Goal: Task Accomplishment & Management: Manage account settings

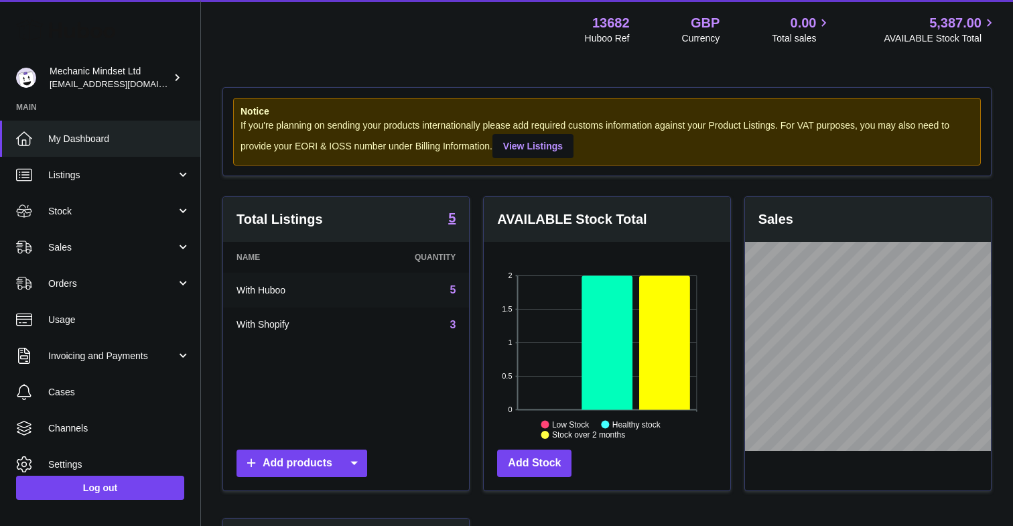
scroll to position [209, 246]
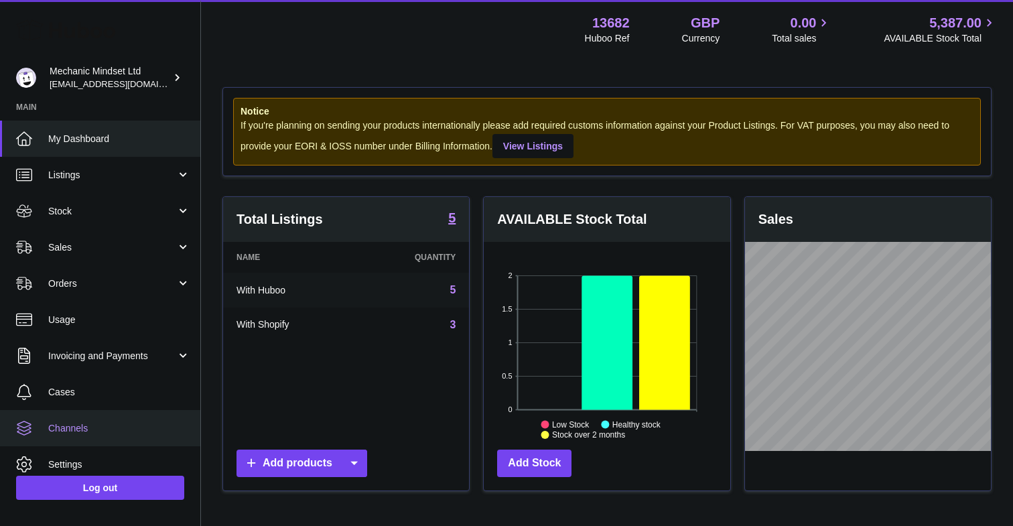
click at [60, 438] on link "Channels" at bounding box center [100, 428] width 200 height 36
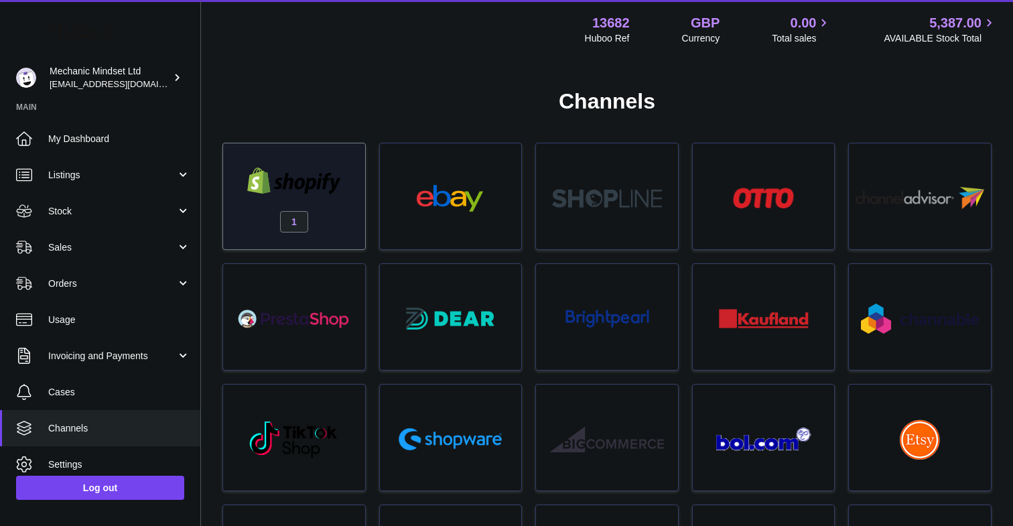
click at [309, 213] on div "1" at bounding box center [294, 200] width 129 height 86
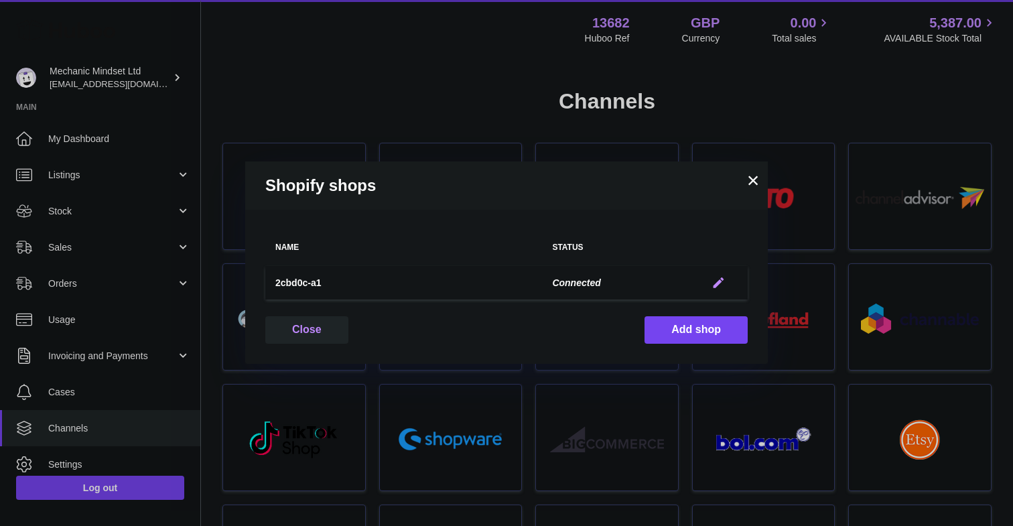
click at [718, 281] on em "button" at bounding box center [718, 283] width 14 height 14
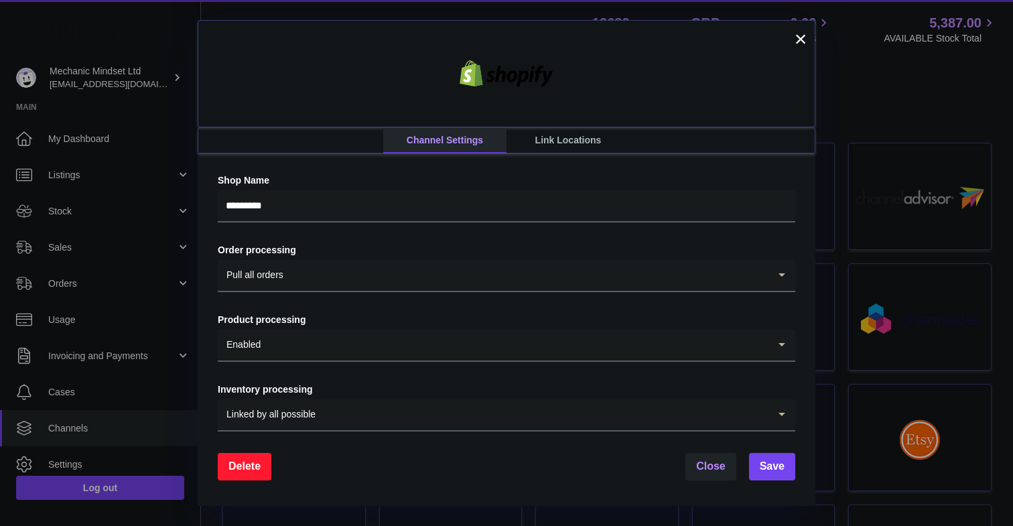
click at [570, 142] on link "Link Locations" at bounding box center [567, 140] width 123 height 25
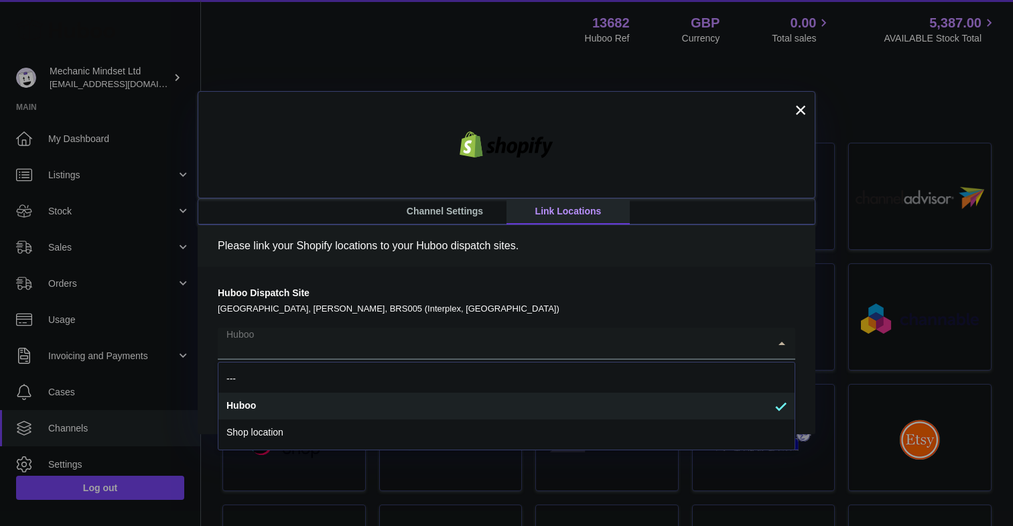
click at [342, 349] on input "Search for option" at bounding box center [493, 343] width 551 height 31
click at [326, 295] on label "Huboo Dispatch Site" at bounding box center [506, 293] width 577 height 13
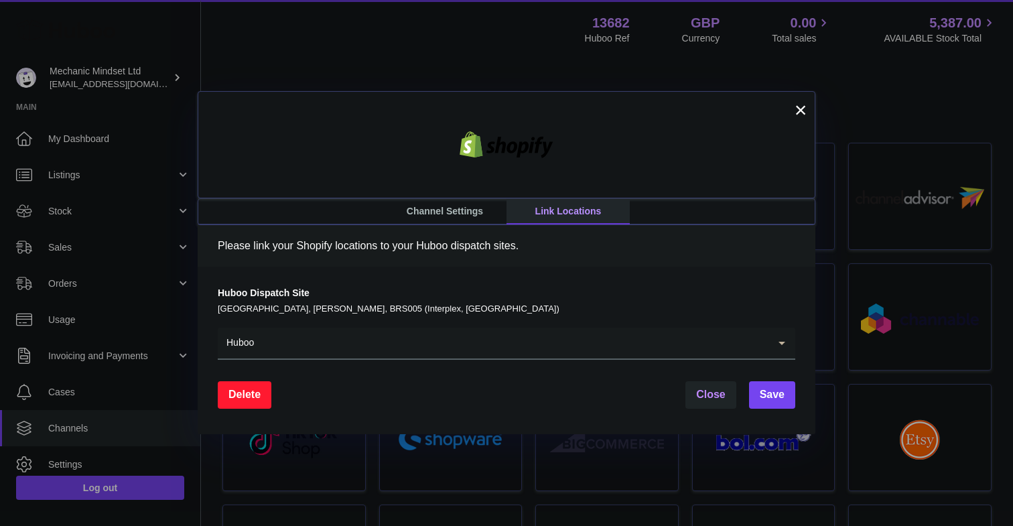
click at [433, 293] on label "Huboo Dispatch Site" at bounding box center [506, 293] width 577 height 13
click at [357, 344] on input "Search for option" at bounding box center [512, 343] width 514 height 31
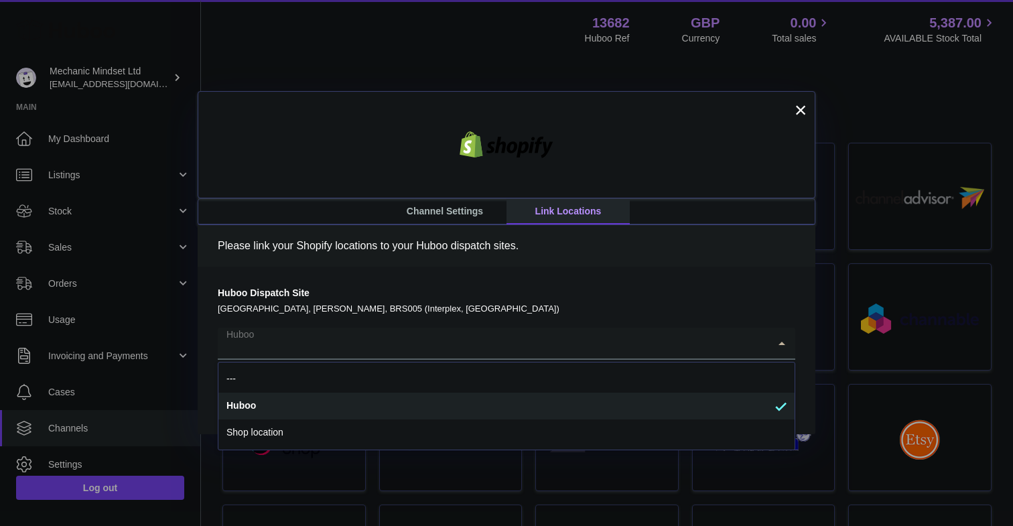
click at [322, 303] on p "United Kingdom, Bradley Stoke, BRS005 (Interplex, UK)" at bounding box center [506, 309] width 577 height 12
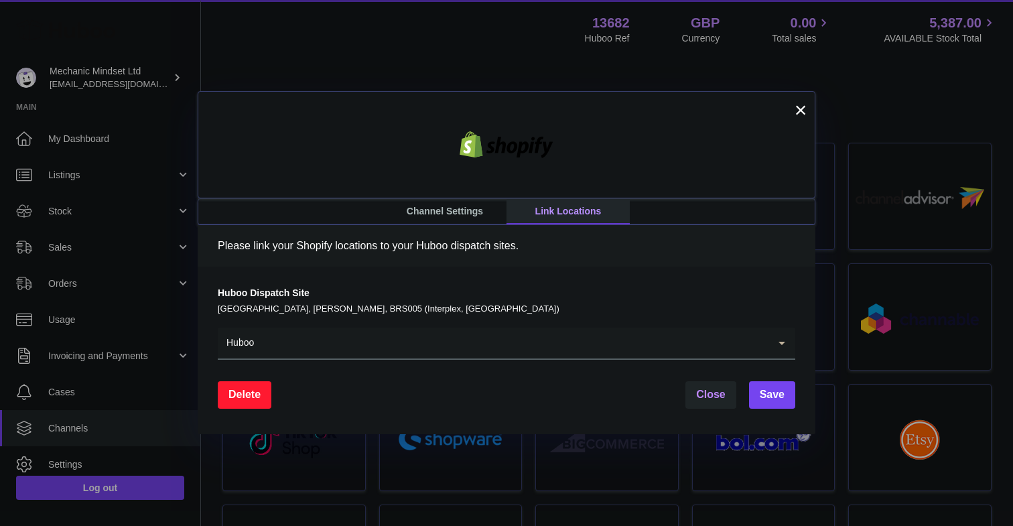
click at [452, 218] on link "Channel Settings" at bounding box center [444, 211] width 123 height 25
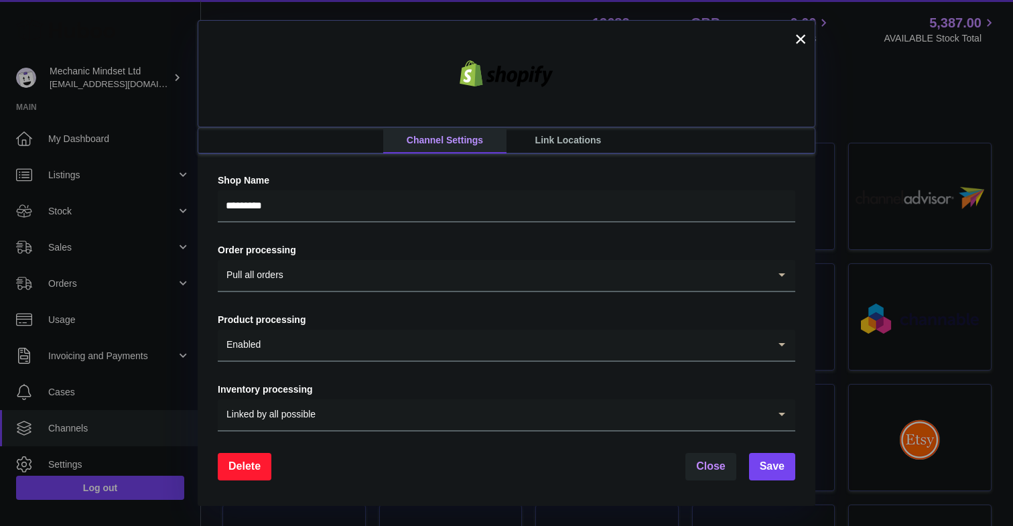
click at [573, 127] on div at bounding box center [507, 73] width 618 height 107
click at [573, 139] on link "Link Locations" at bounding box center [567, 140] width 123 height 25
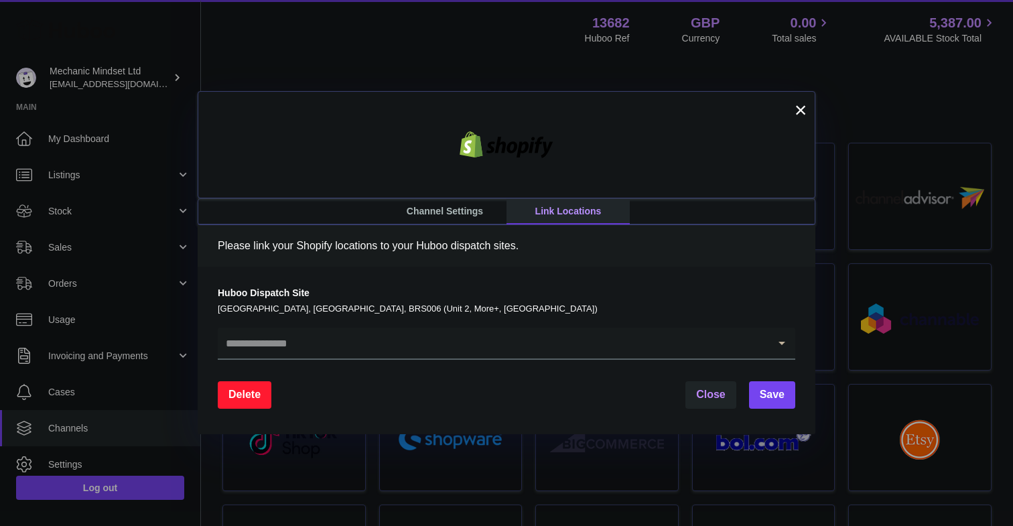
click at [316, 343] on input "Search for option" at bounding box center [493, 343] width 551 height 31
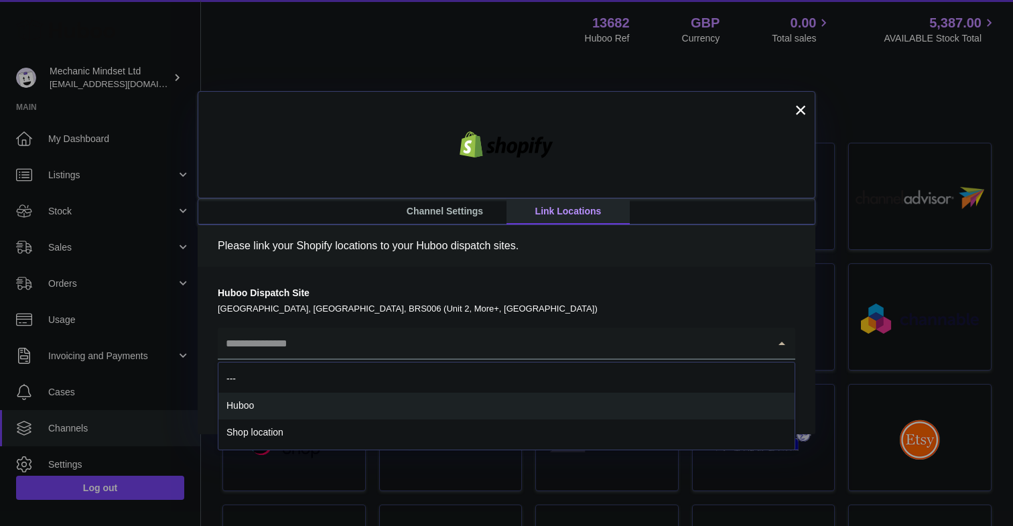
click at [270, 409] on li "Huboo" at bounding box center [506, 406] width 576 height 27
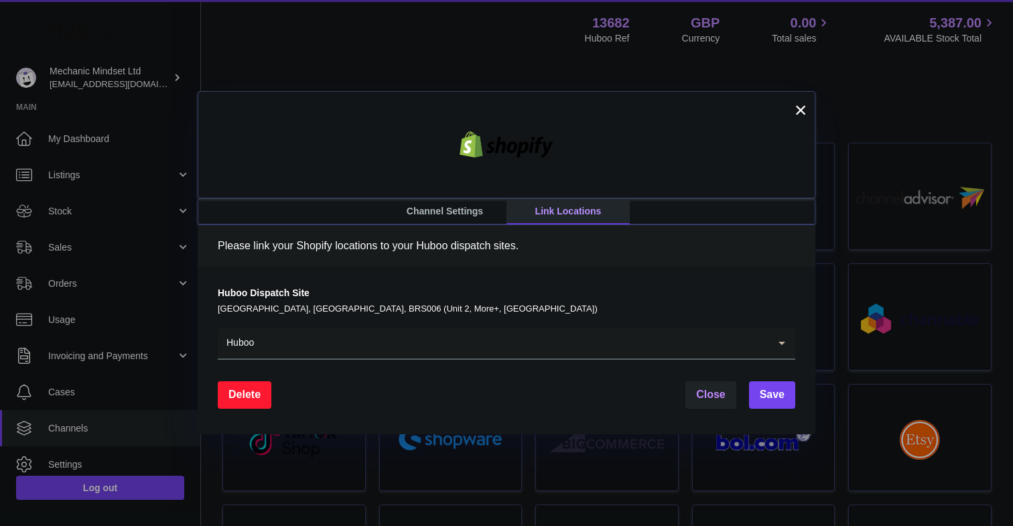
click at [797, 404] on div "Huboo Dispatch Site United Kingdom, Severn Beach, BRS006 (Unit 2, More+, UK) Hu…" at bounding box center [507, 350] width 618 height 167
click at [779, 395] on span "Save" at bounding box center [772, 394] width 25 height 11
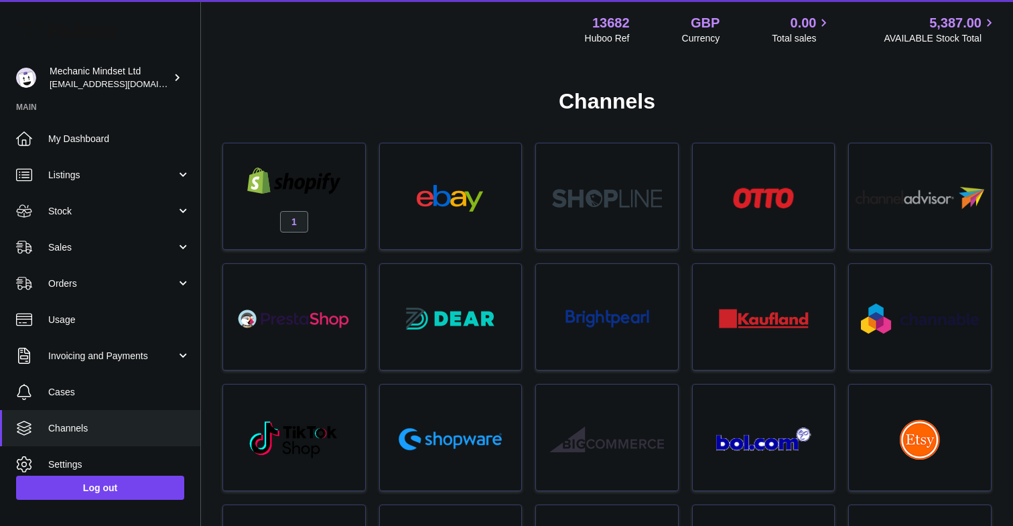
drag, startPoint x: 662, startPoint y: 105, endPoint x: 535, endPoint y: 102, distance: 127.3
